Goal: Find specific page/section: Find specific page/section

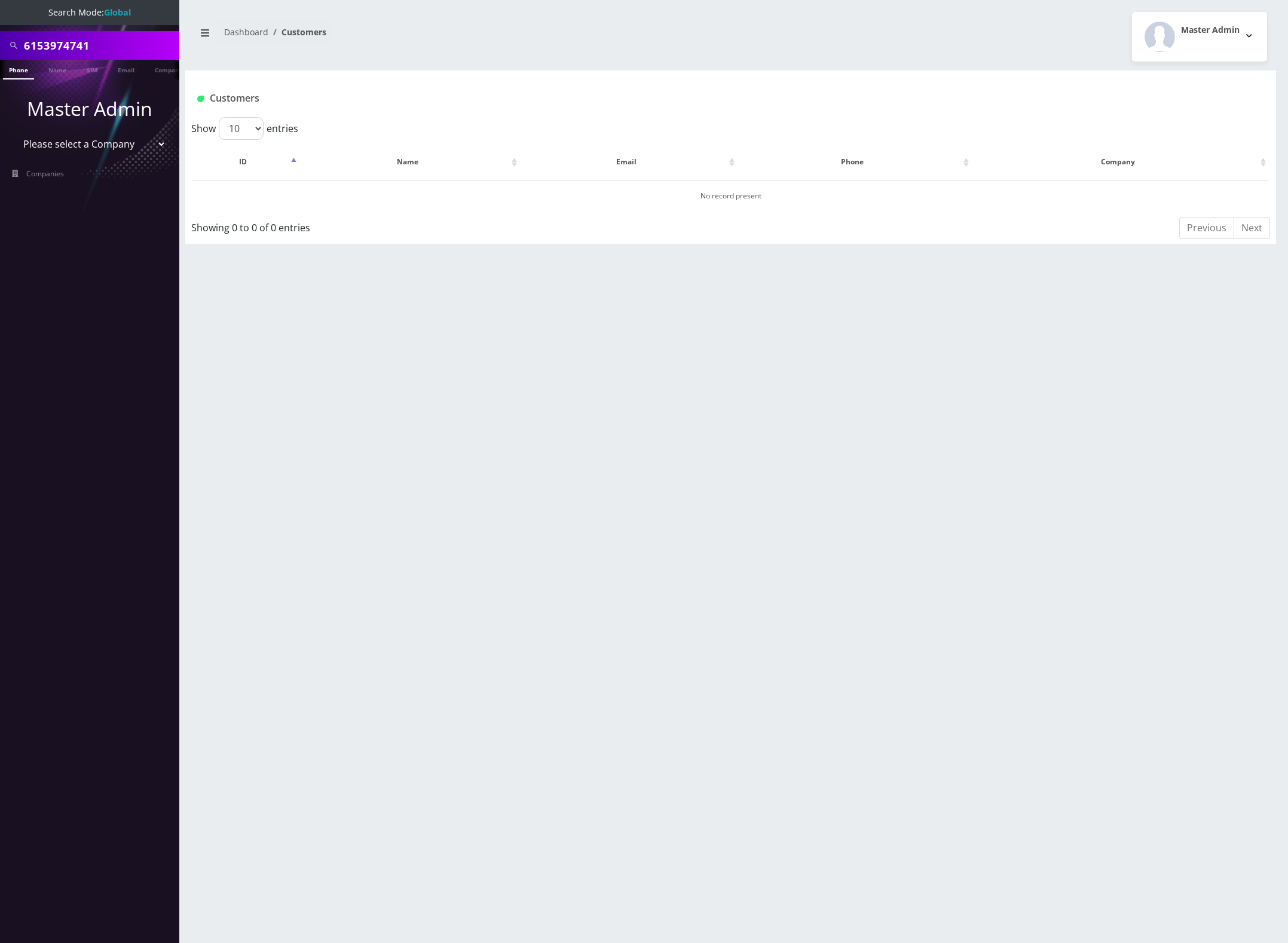
scroll to position [0, 6]
click at [55, 48] on input "6153974741" at bounding box center [100, 46] width 152 height 22
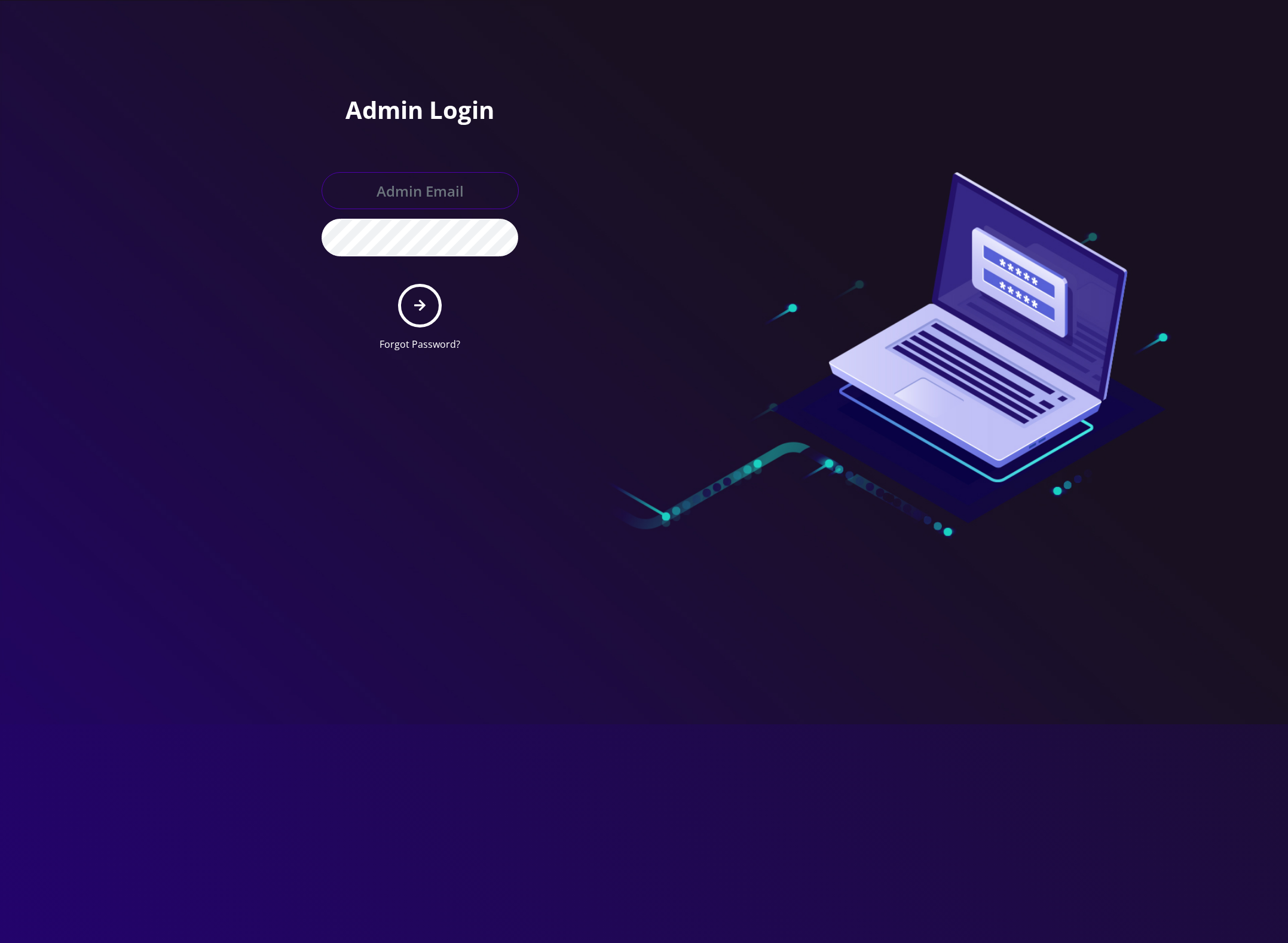
type input "master@britewireless.com"
click at [417, 303] on icon "submit" at bounding box center [420, 305] width 11 height 13
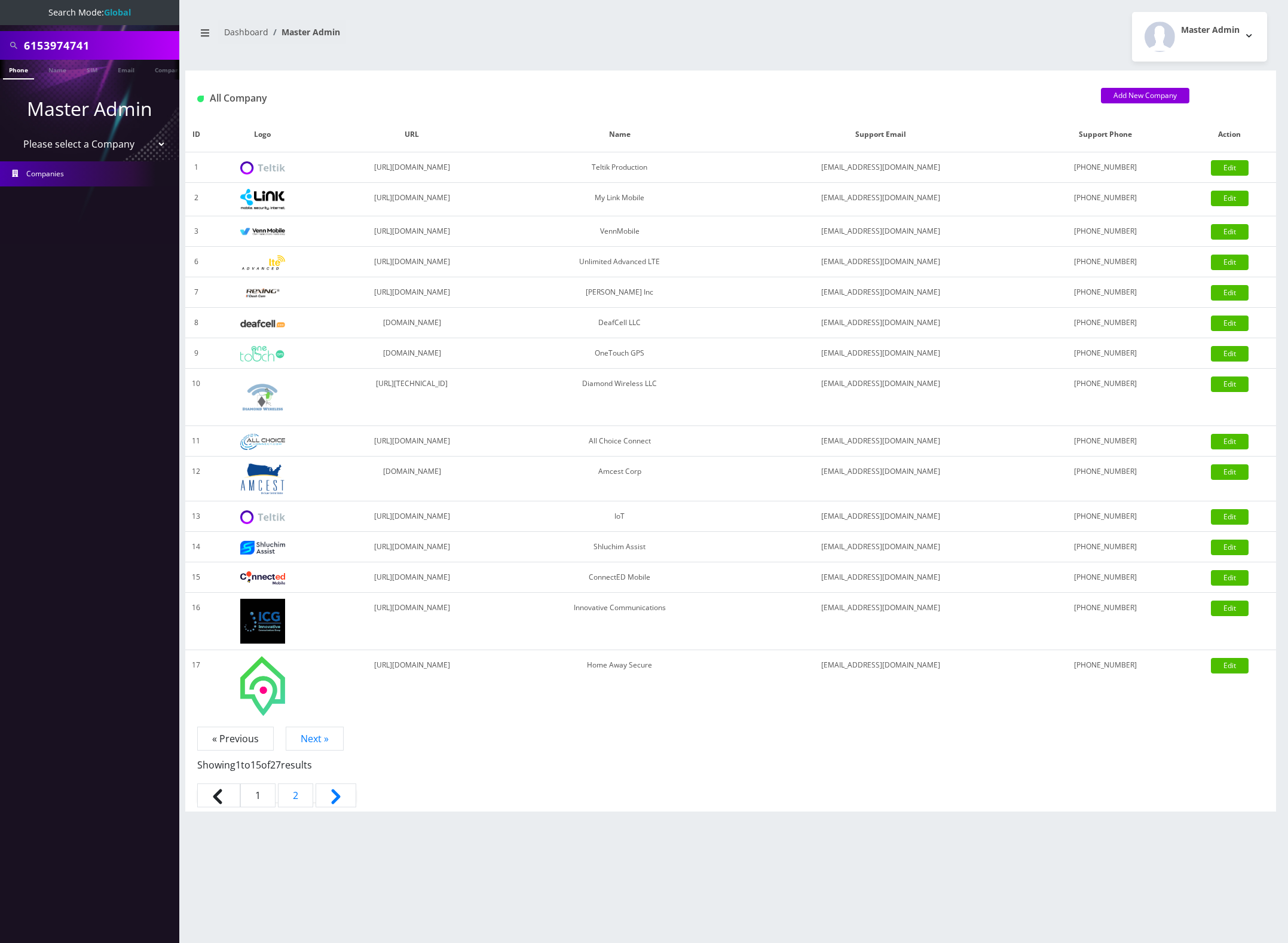
click at [67, 46] on input "6153974741" at bounding box center [100, 46] width 152 height 22
paste input "9196852600"
type input "9196852600"
click at [18, 67] on link "Phone" at bounding box center [18, 69] width 31 height 20
